Goal: Information Seeking & Learning: Learn about a topic

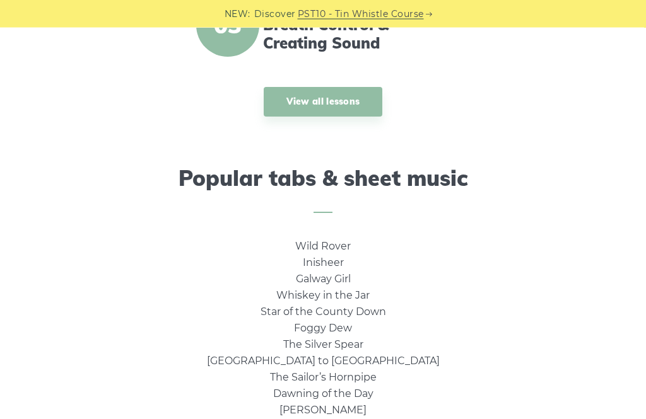
scroll to position [775, 0]
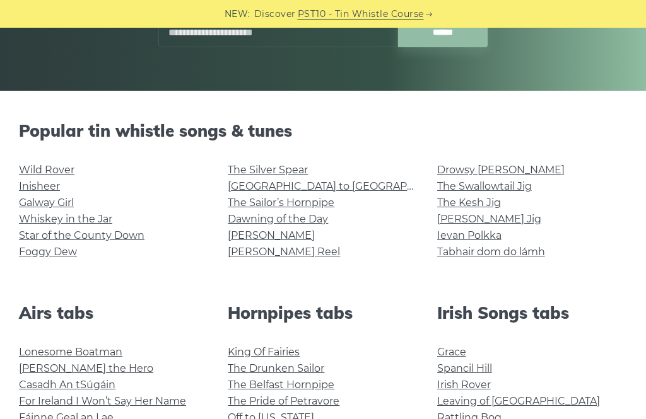
scroll to position [239, 0]
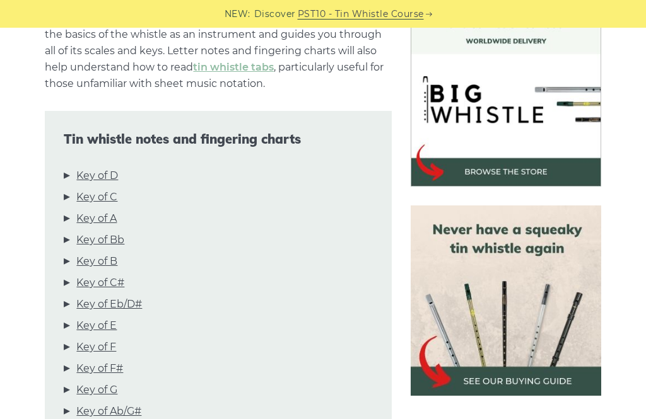
click at [104, 178] on link "Key of D" at bounding box center [97, 176] width 42 height 16
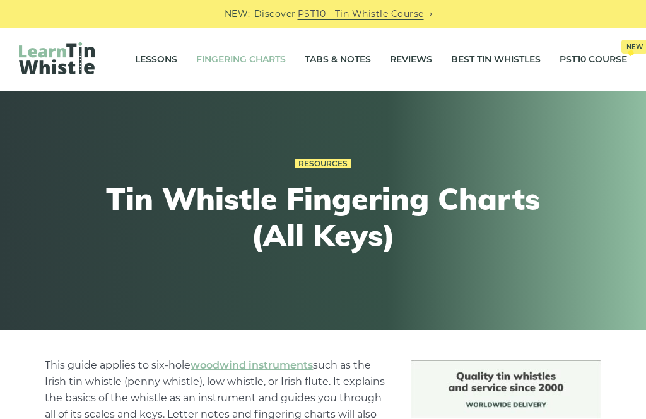
click at [337, 55] on link "Tabs & Notes" at bounding box center [337, 59] width 66 height 32
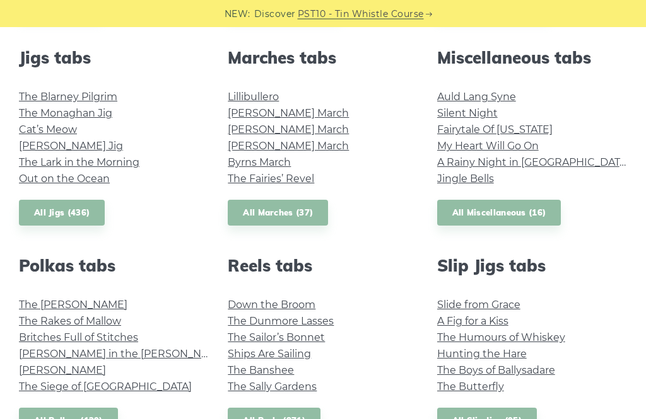
scroll to position [702, 0]
click at [488, 211] on link "All Miscellaneous (16)" at bounding box center [499, 213] width 124 height 26
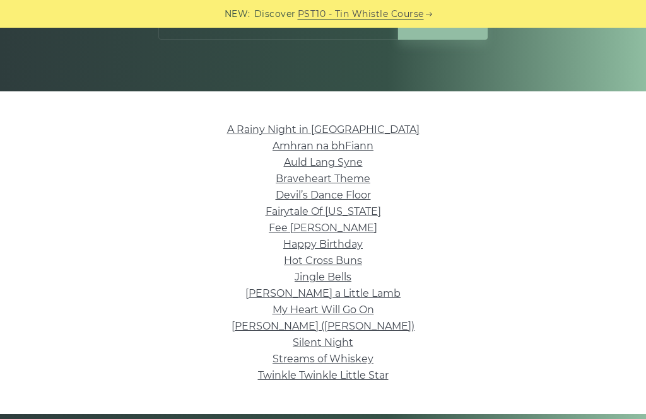
scroll to position [279, 0]
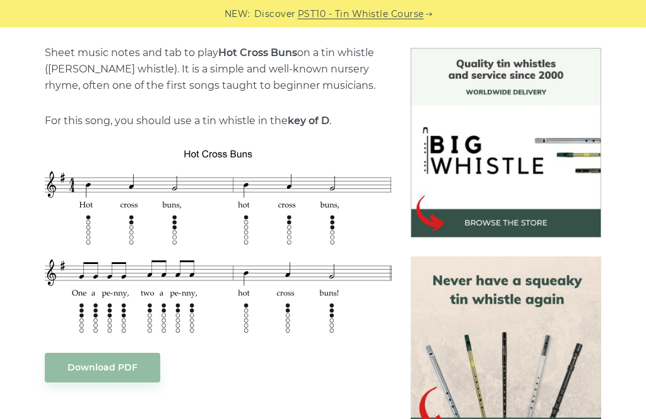
scroll to position [313, 0]
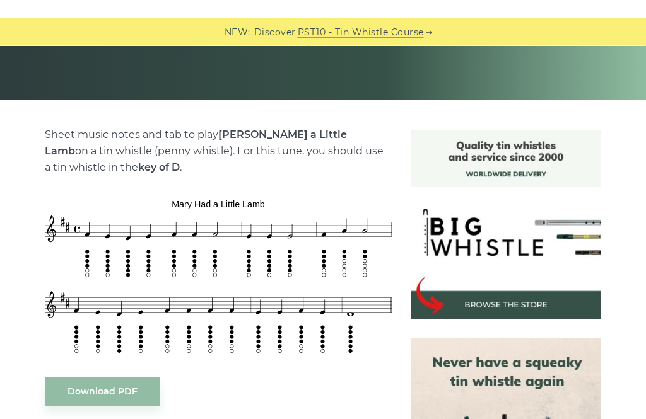
scroll to position [231, 0]
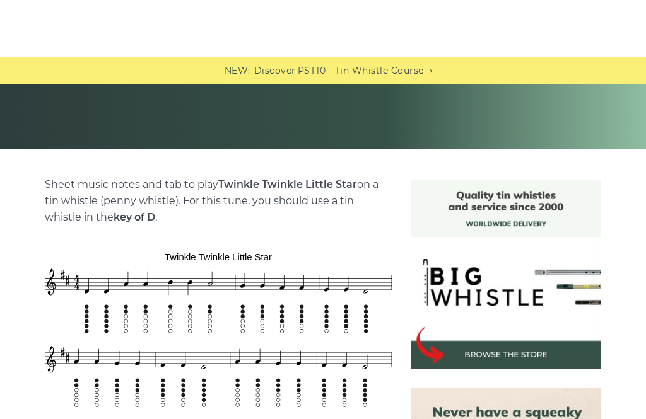
scroll to position [181, 0]
